Goal: Find specific page/section: Find specific page/section

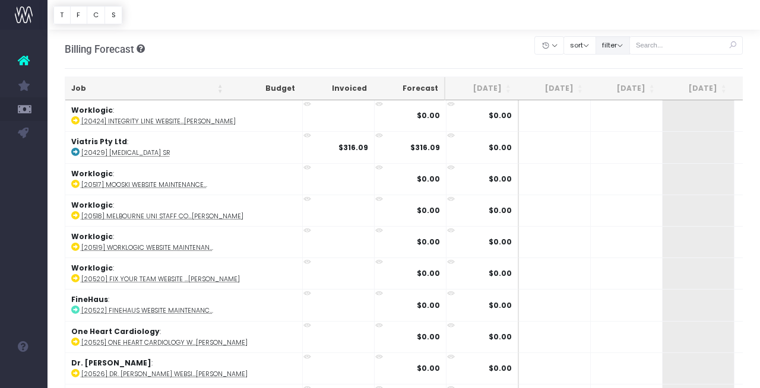
click at [622, 52] on button "filter" at bounding box center [612, 45] width 34 height 18
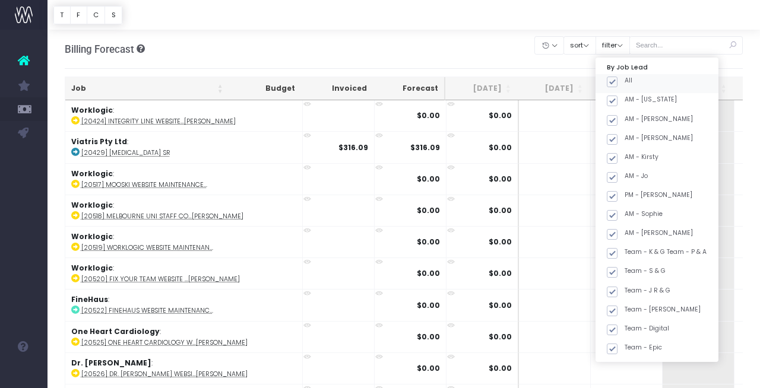
click at [617, 79] on span at bounding box center [612, 82] width 11 height 11
click at [629, 79] on input "All" at bounding box center [629, 80] width 8 height 8
checkbox input "false"
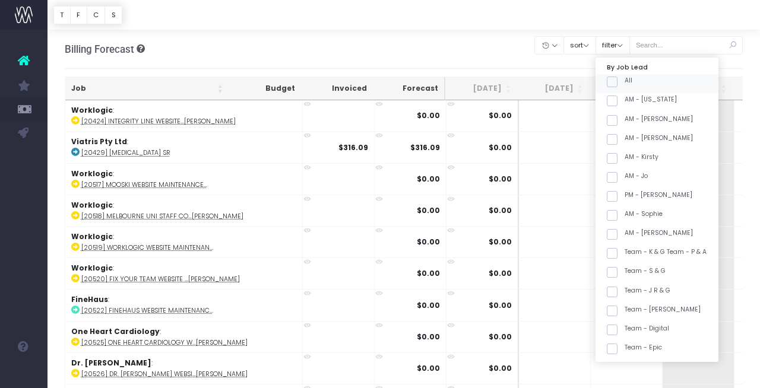
checkbox input "false"
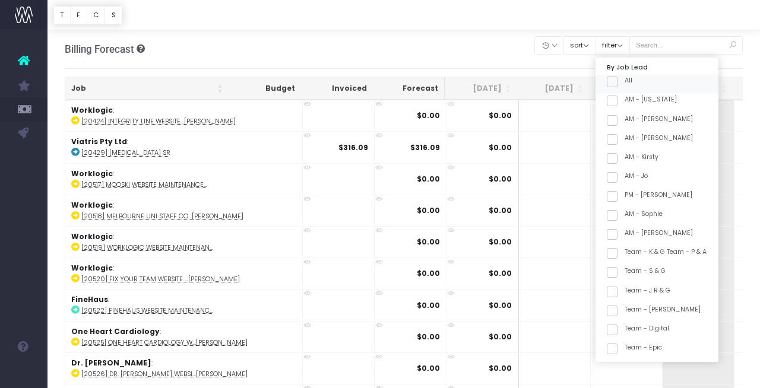
checkbox input "false"
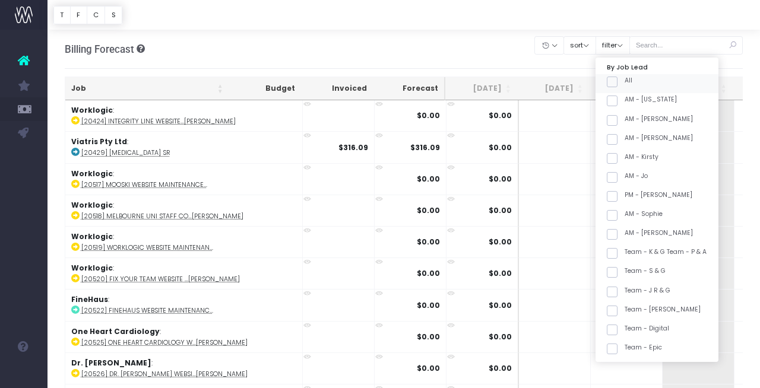
checkbox input "false"
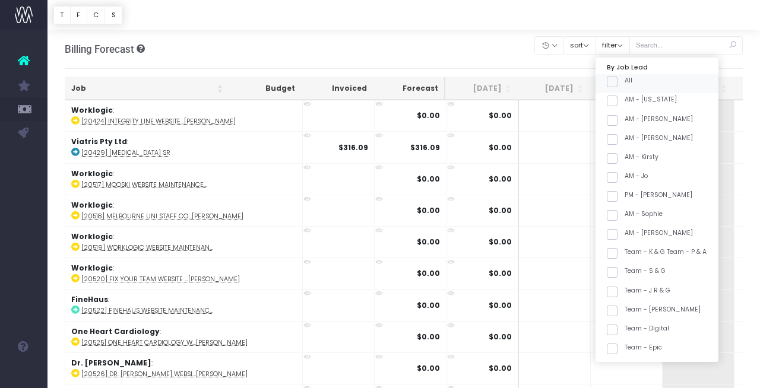
checkbox input "false"
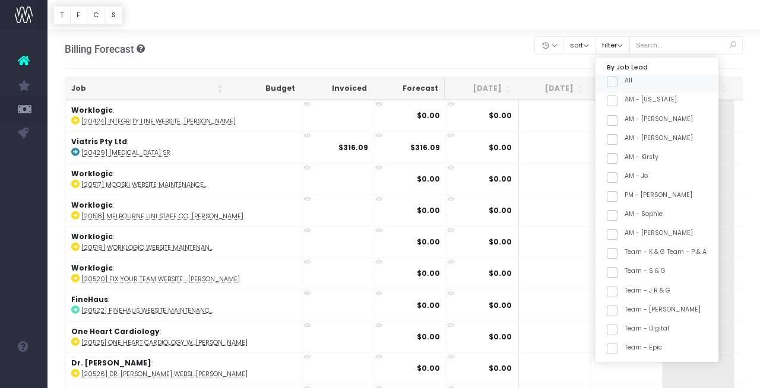
checkbox input "false"
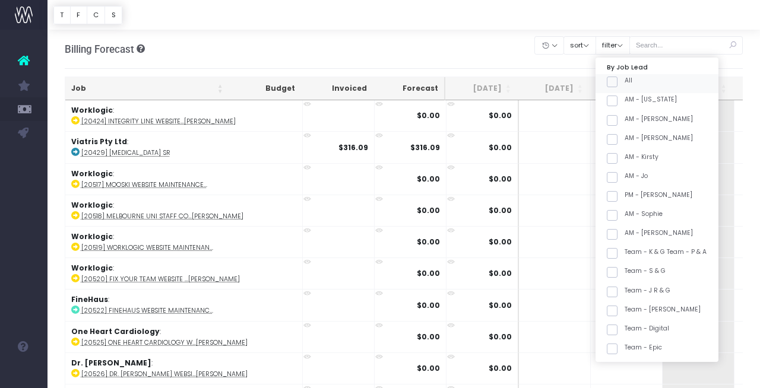
checkbox input "false"
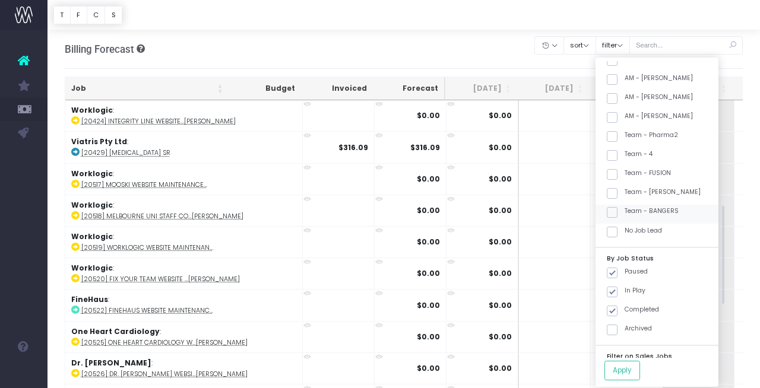
scroll to position [412, 0]
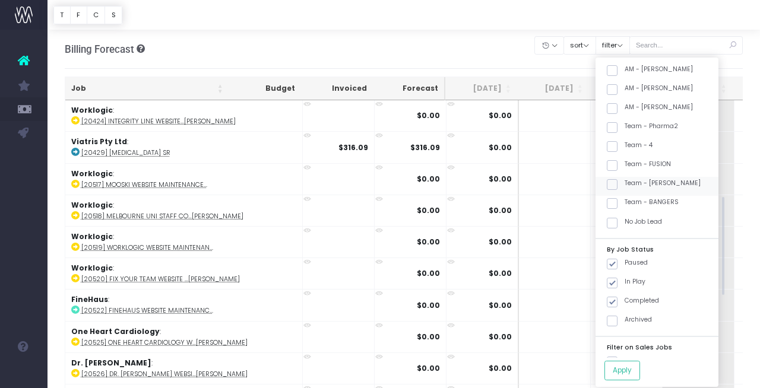
click at [674, 180] on label "Team - [PERSON_NAME]" at bounding box center [654, 183] width 94 height 9
click at [632, 180] on input "Team - [PERSON_NAME]" at bounding box center [629, 183] width 8 height 8
checkbox input "true"
click at [638, 372] on button "Apply" at bounding box center [622, 371] width 36 height 20
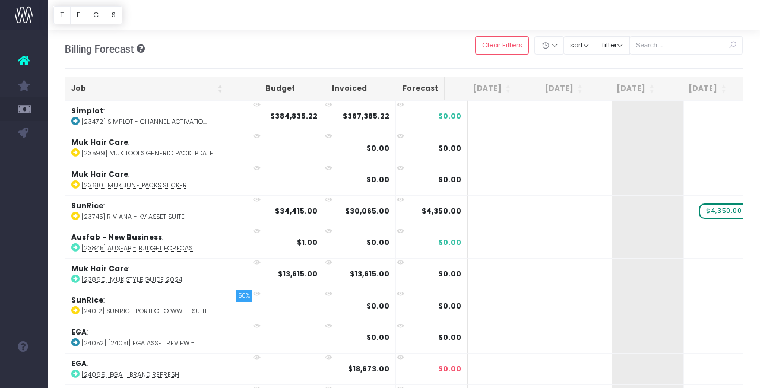
click at [202, 91] on th "Job" at bounding box center [147, 88] width 164 height 23
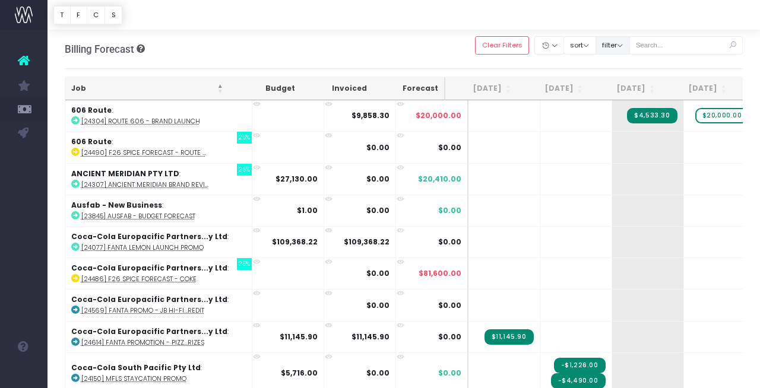
click at [630, 53] on button "filter" at bounding box center [612, 45] width 34 height 18
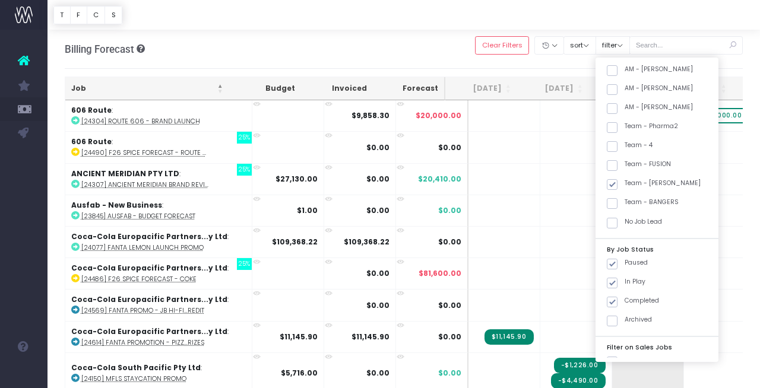
drag, startPoint x: 347, startPoint y: 58, endPoint x: 294, endPoint y: 76, distance: 55.4
click at [347, 58] on div "Billing Forecast Overview of forecasted sales, cost and gross profit Clear Filt…" at bounding box center [404, 49] width 679 height 39
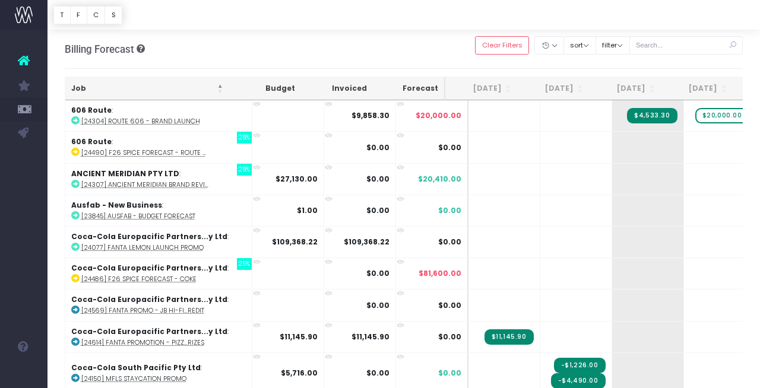
click at [167, 87] on th "Job" at bounding box center [147, 88] width 164 height 23
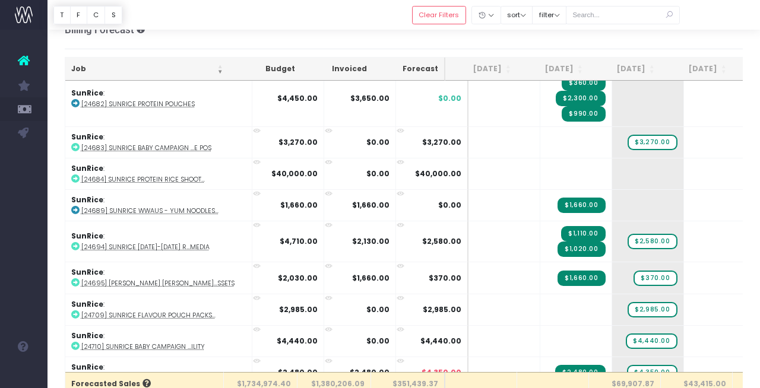
scroll to position [861, 0]
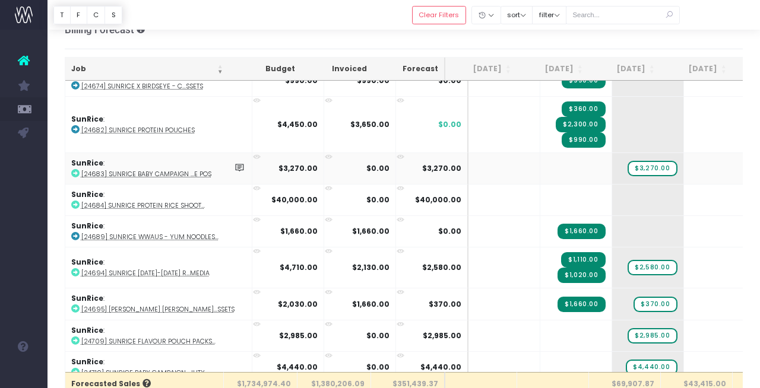
click at [172, 173] on abbr "[24683] SunRice Baby Campaign ...e POS" at bounding box center [146, 174] width 130 height 9
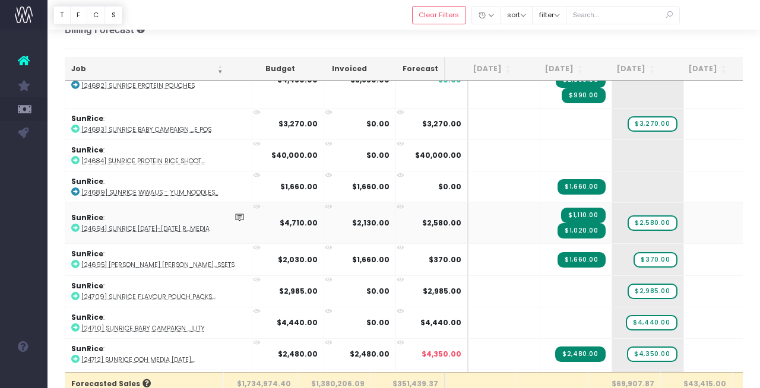
scroll to position [913, 0]
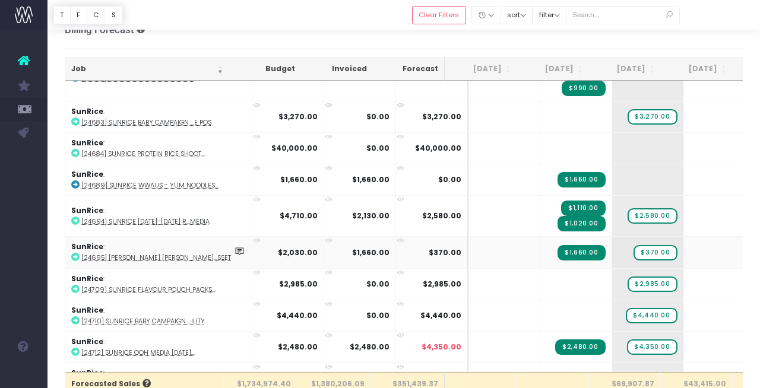
click at [177, 256] on abbr "[24695] [PERSON_NAME] [PERSON_NAME]...ssets" at bounding box center [157, 258] width 153 height 9
